Goal: Task Accomplishment & Management: Complete application form

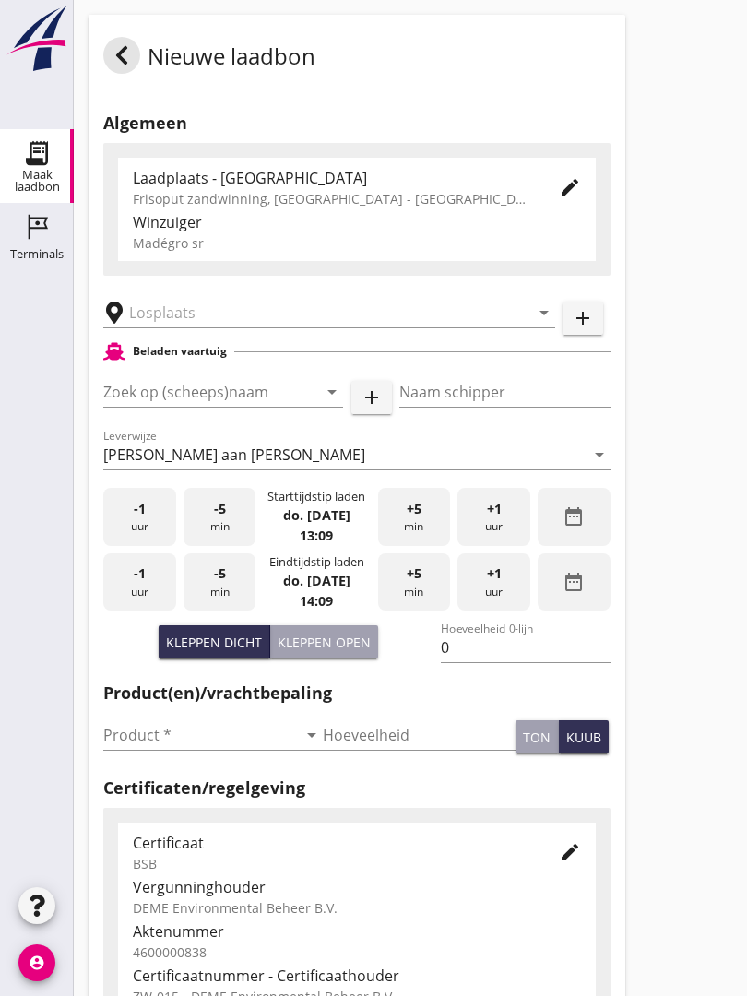
click at [238, 328] on input "text" at bounding box center [316, 313] width 375 height 30
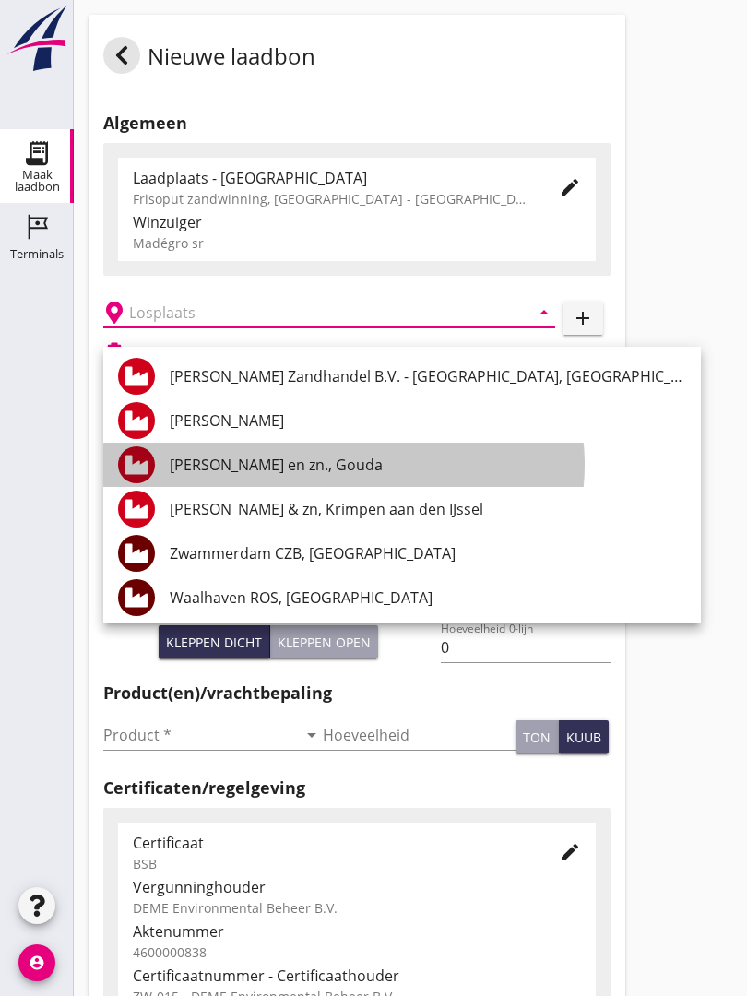
click at [286, 462] on div "[PERSON_NAME] en zn., Gouda" at bounding box center [428, 465] width 517 height 22
type input "[PERSON_NAME] en zn., Gouda"
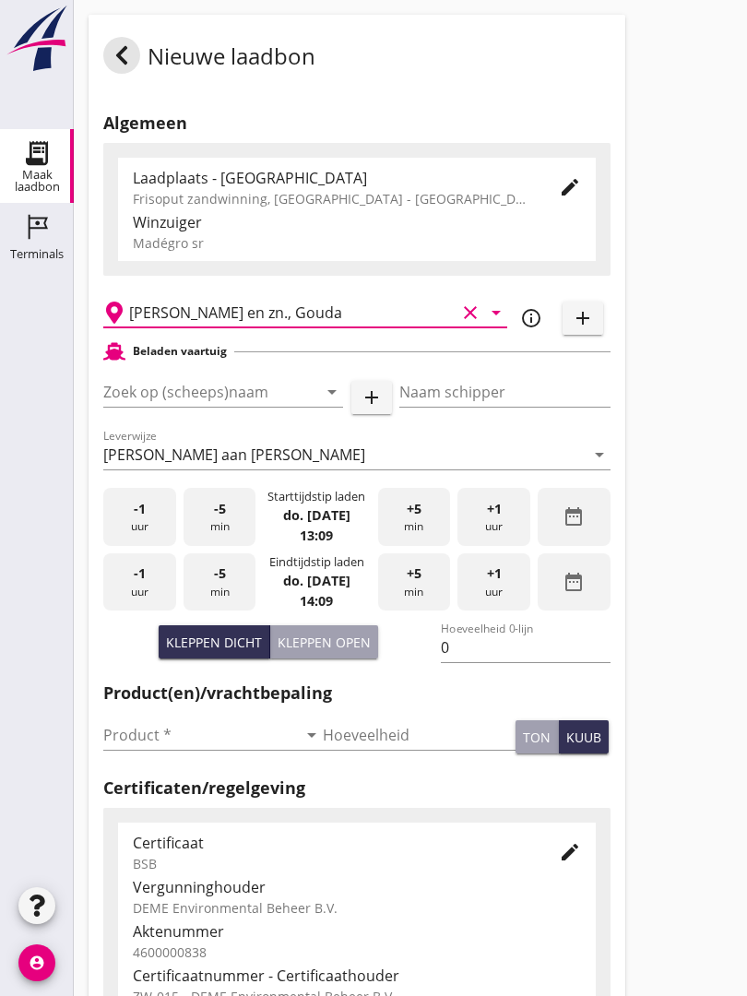
click at [258, 405] on input "Zoek op (scheeps)naam" at bounding box center [197, 392] width 188 height 30
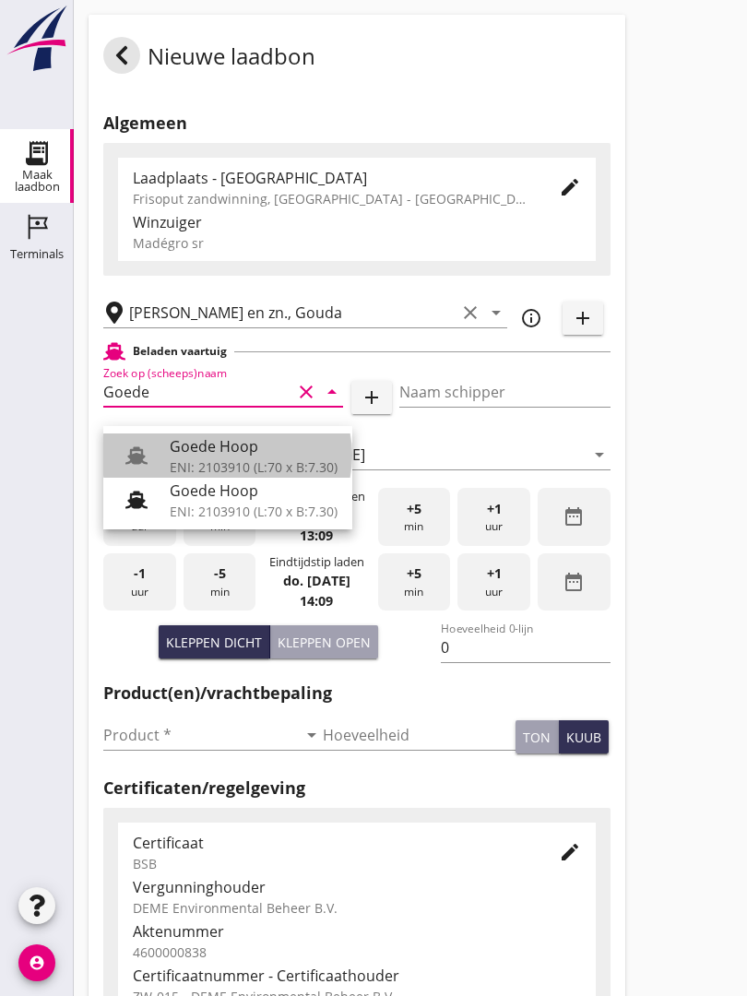
click at [226, 449] on div "Goede Hoop" at bounding box center [254, 447] width 168 height 22
type input "Goede Hoop"
type input "[PERSON_NAME]"
type input "555"
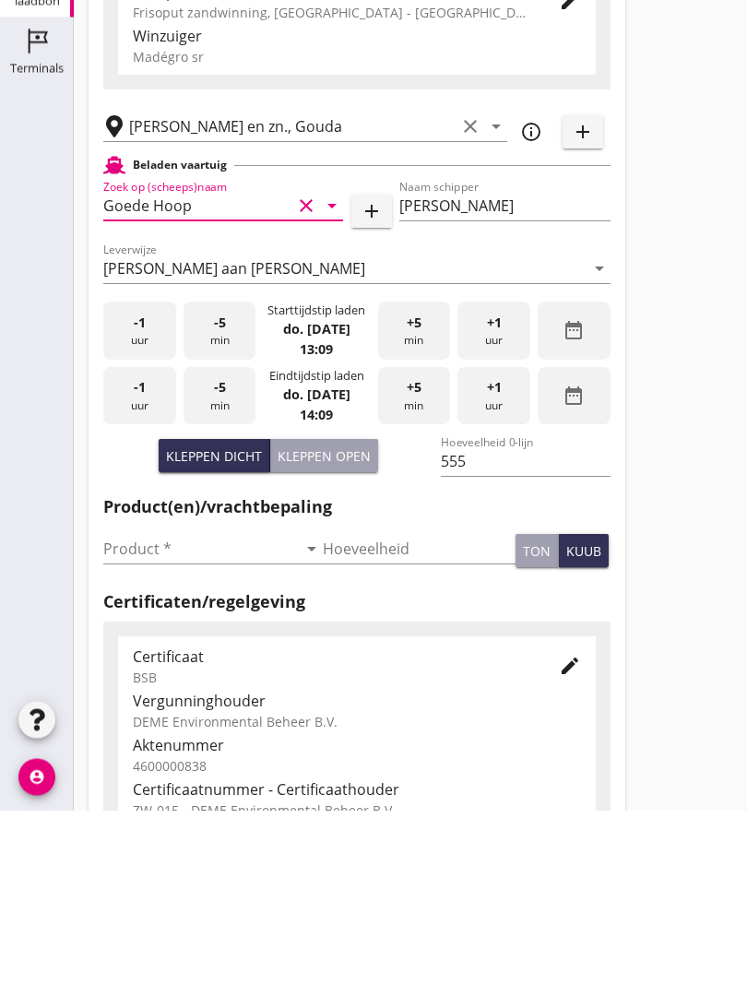
click at [145, 721] on input "Product *" at bounding box center [200, 736] width 194 height 30
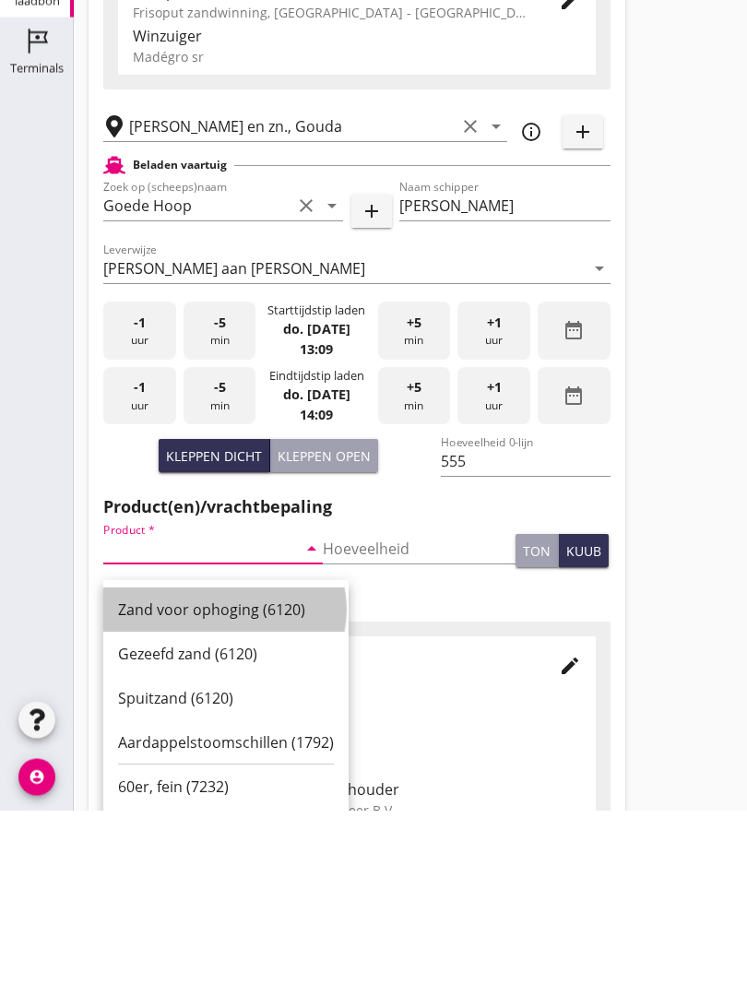
click at [231, 785] on div "Zand voor ophoging (6120)" at bounding box center [226, 796] width 216 height 22
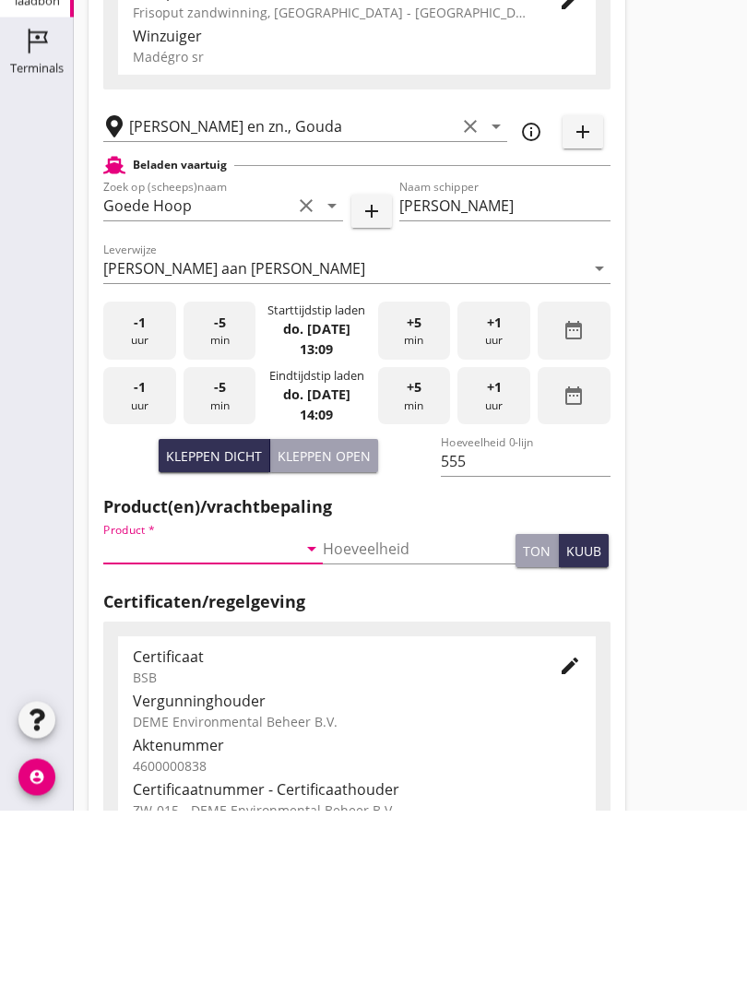
type input "Zand voor ophoging (6120)"
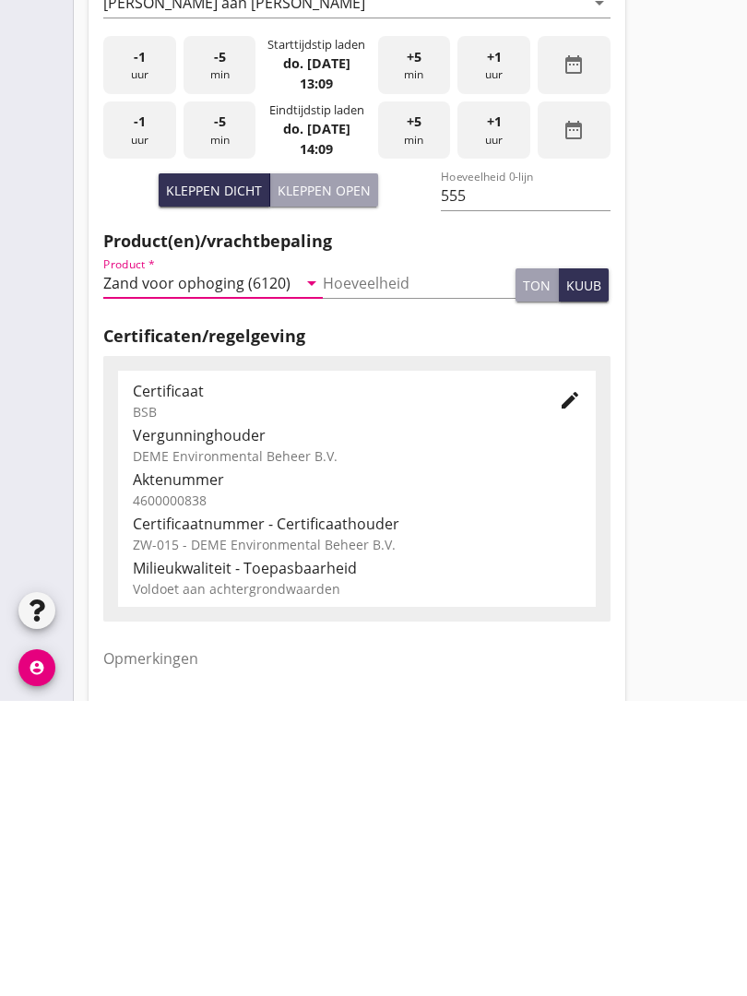
scroll to position [323, 0]
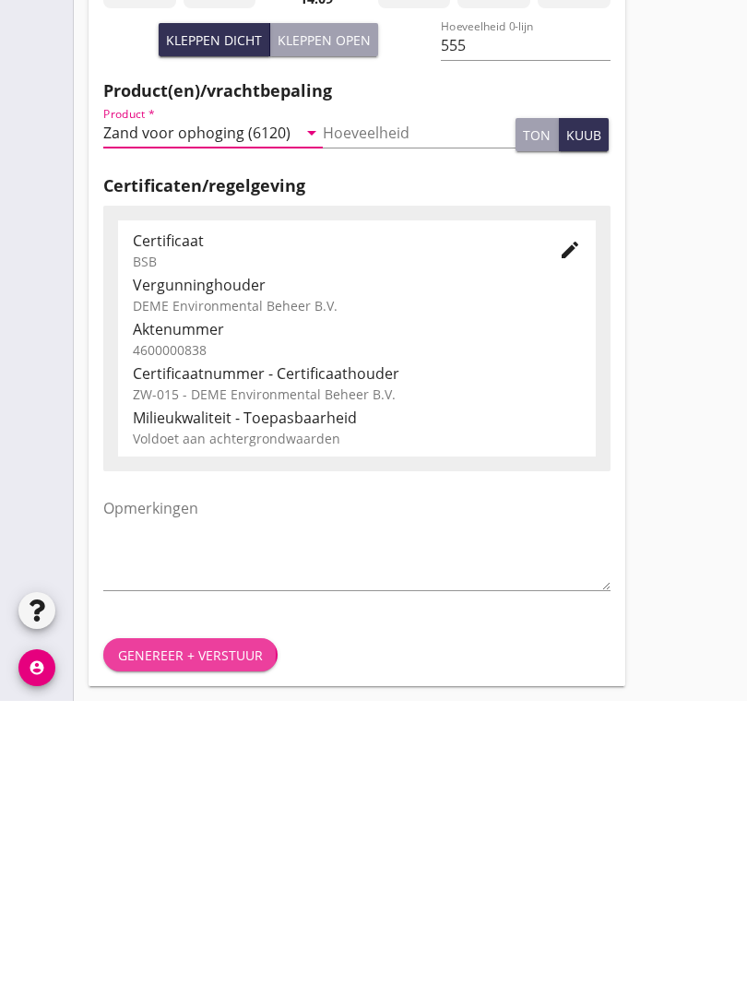
click at [201, 941] on div "Genereer + verstuur" at bounding box center [190, 950] width 145 height 19
